Goal: Task Accomplishment & Management: Use online tool/utility

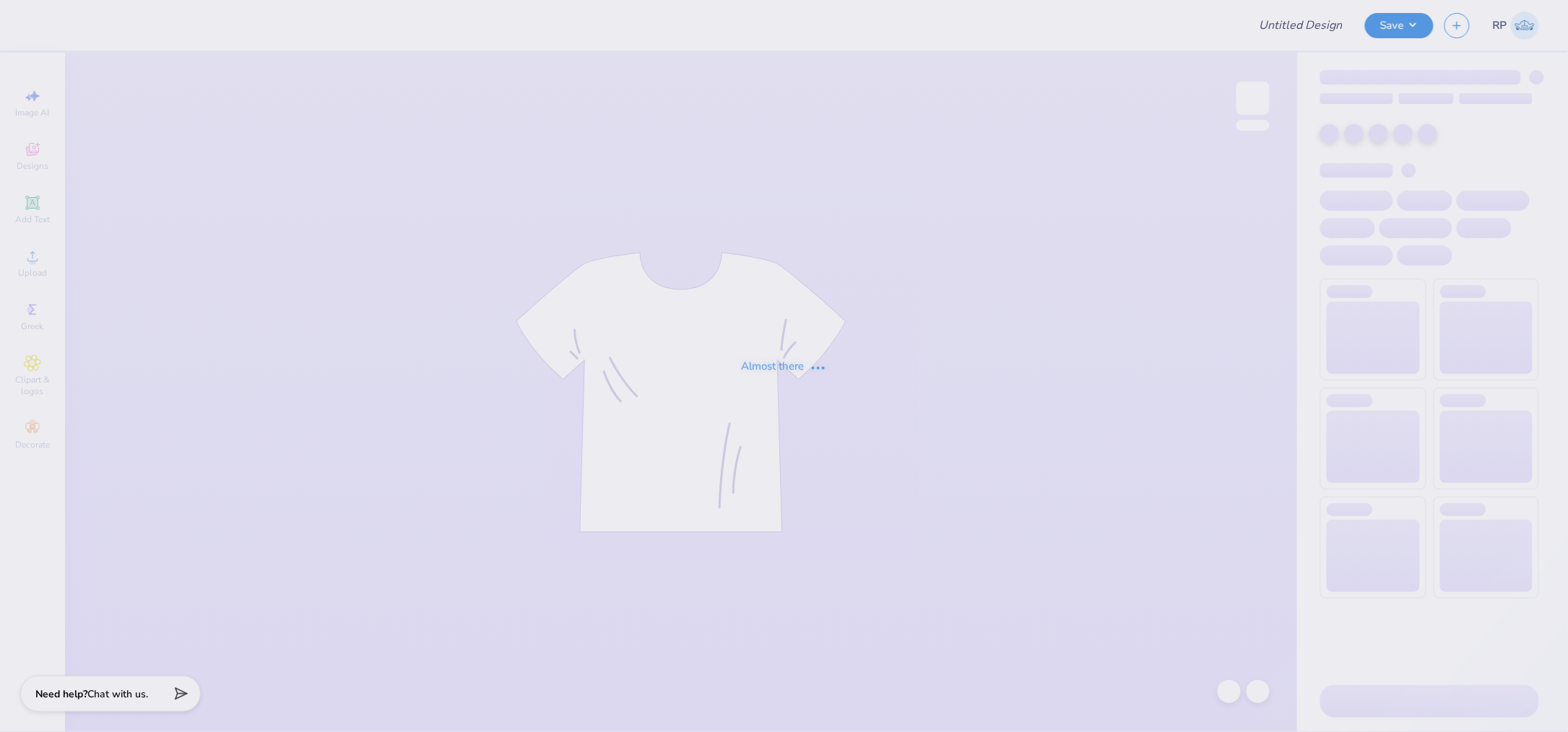
type input "Rhinestone tube"
